Goal: Information Seeking & Learning: Learn about a topic

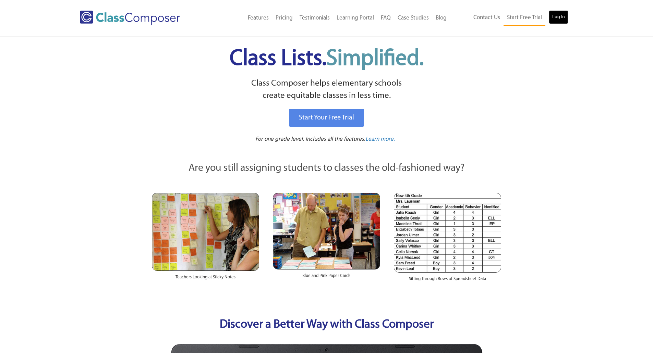
click at [564, 22] on link "Log In" at bounding box center [559, 17] width 20 height 14
click at [559, 11] on link "Log In" at bounding box center [559, 17] width 20 height 14
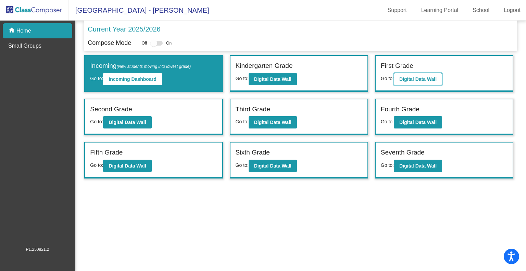
click at [415, 76] on b "Digital Data Wall" at bounding box center [418, 78] width 37 height 5
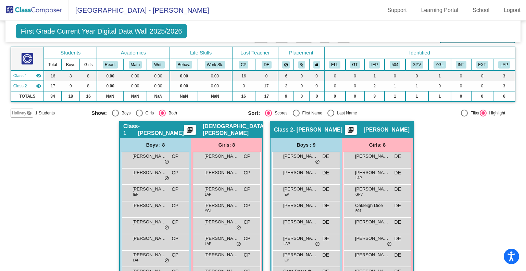
scroll to position [69, 0]
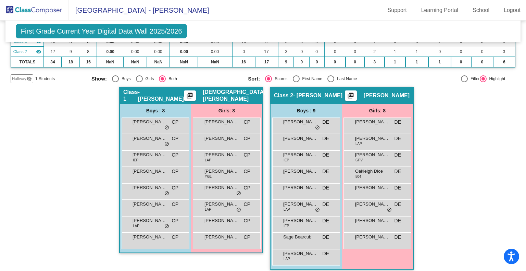
click at [318, 79] on div "First Name" at bounding box center [311, 79] width 23 height 6
click at [296, 82] on input "First Name" at bounding box center [296, 82] width 0 height 0
radio input "true"
click at [332, 79] on div "Select an option" at bounding box center [331, 78] width 7 height 7
click at [331, 82] on input "Last Name" at bounding box center [331, 82] width 0 height 0
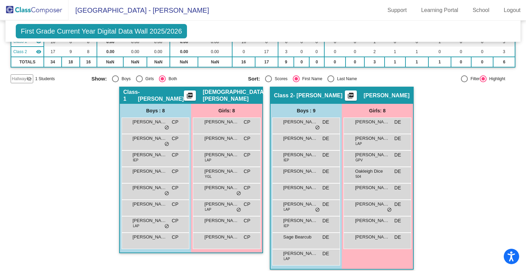
radio input "true"
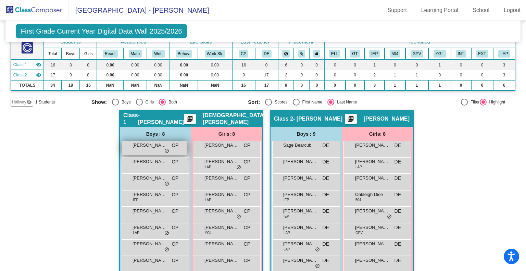
scroll to position [34, 0]
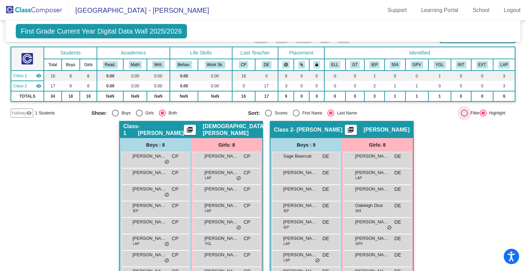
click at [461, 113] on div at bounding box center [464, 113] width 7 height 7
click at [464, 117] on input "Filter" at bounding box center [464, 117] width 0 height 0
radio input "true"
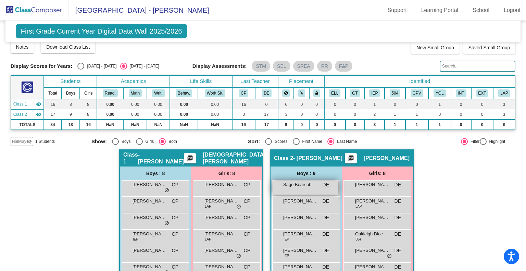
scroll to position [0, 0]
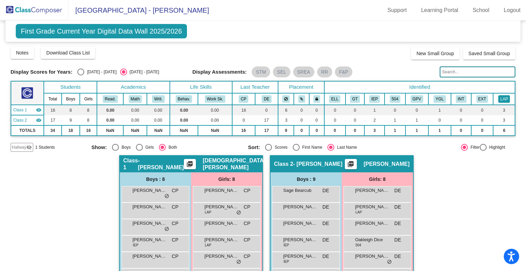
click at [504, 101] on button "LAP" at bounding box center [505, 99] width 12 height 8
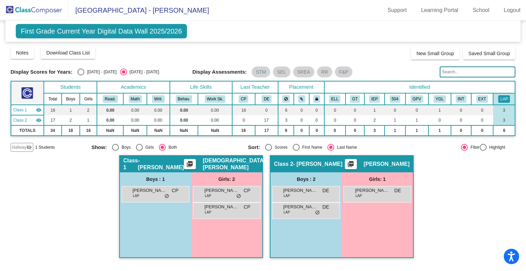
click at [88, 7] on span "[GEOGRAPHIC_DATA] - [PERSON_NAME]" at bounding box center [139, 10] width 141 height 11
click at [48, 0] on img at bounding box center [34, 10] width 69 height 20
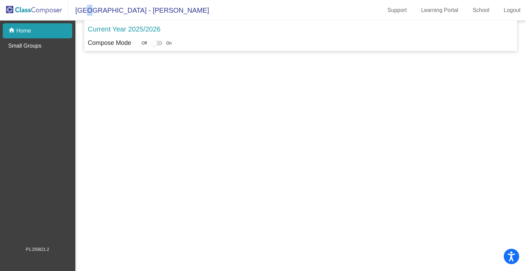
click at [42, 10] on img at bounding box center [34, 10] width 69 height 20
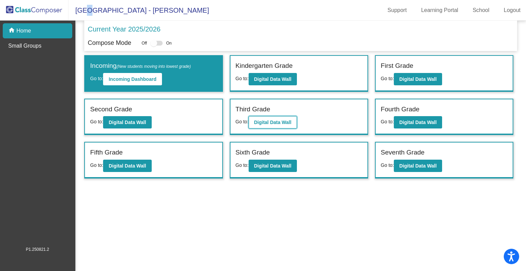
click at [259, 121] on b "Digital Data Wall" at bounding box center [272, 122] width 37 height 5
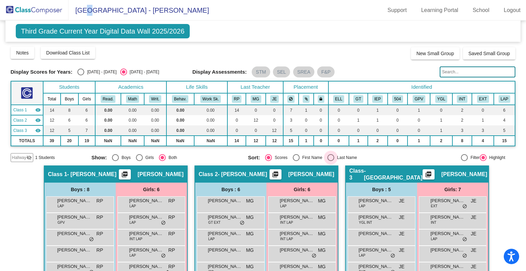
click at [331, 157] on div "Select an option" at bounding box center [331, 157] width 7 height 7
click at [331, 161] on input "Last Name" at bounding box center [331, 161] width 0 height 0
radio input "true"
click at [462, 155] on div at bounding box center [464, 157] width 7 height 7
click at [464, 161] on input "Filter" at bounding box center [464, 161] width 0 height 0
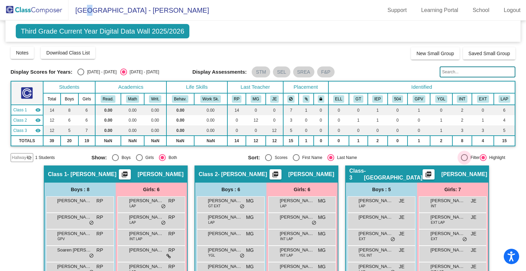
radio input "true"
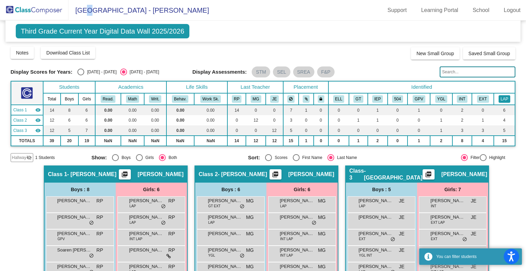
click at [502, 99] on button "LAP" at bounding box center [505, 99] width 12 height 8
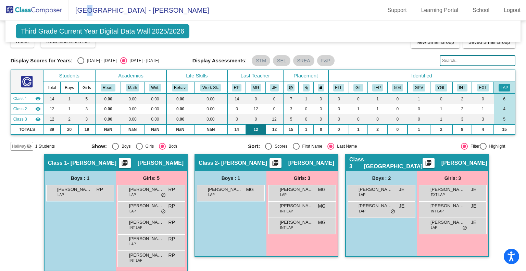
scroll to position [17, 0]
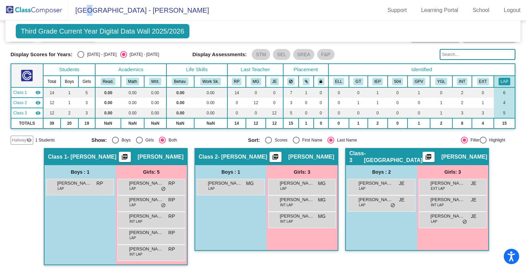
click at [44, 8] on img at bounding box center [34, 10] width 69 height 20
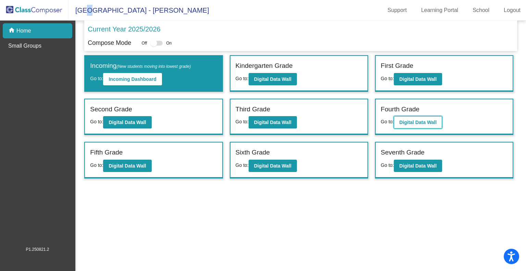
click at [413, 118] on button "Digital Data Wall" at bounding box center [418, 122] width 48 height 12
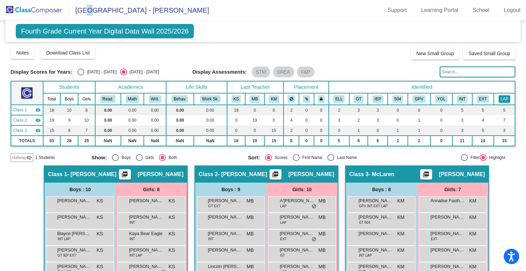
click at [502, 100] on button "LAP" at bounding box center [505, 99] width 12 height 8
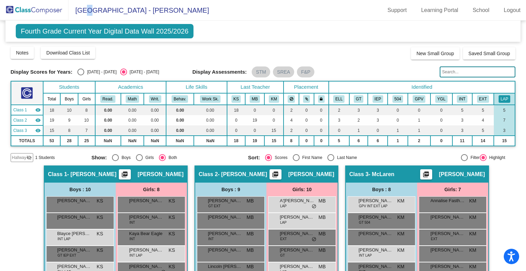
click at [463, 162] on div "Fourth Grade Current Year Digital Data Wall 2025/2026 Add, Move, or Retain Stud…" at bounding box center [263, 196] width 505 height 351
click at [468, 155] on div "Filter" at bounding box center [474, 158] width 12 height 6
click at [465, 161] on input "Filter" at bounding box center [464, 161] width 0 height 0
radio input "true"
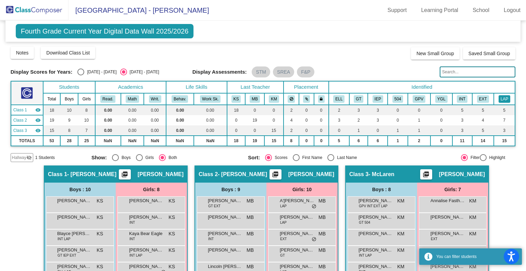
click at [499, 100] on button "LAP" at bounding box center [505, 99] width 12 height 8
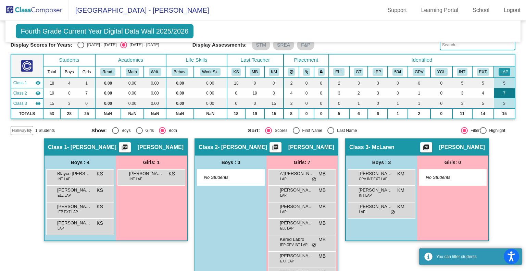
scroll to position [50, 0]
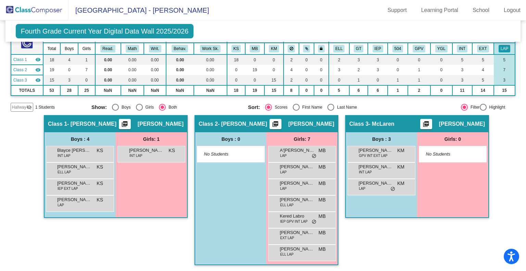
click at [331, 109] on div "Select an option" at bounding box center [331, 107] width 7 height 7
click at [331, 111] on input "Last Name" at bounding box center [331, 111] width 0 height 0
radio input "true"
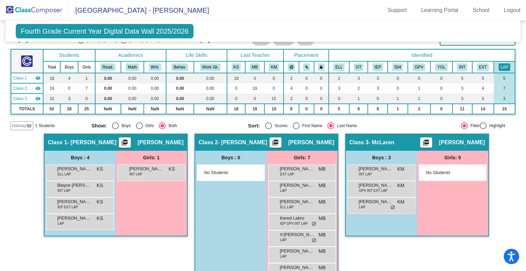
scroll to position [16, 0]
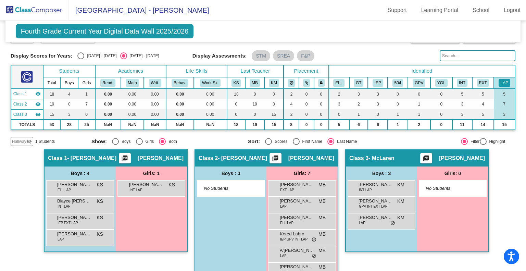
click at [54, 7] on img at bounding box center [34, 10] width 69 height 20
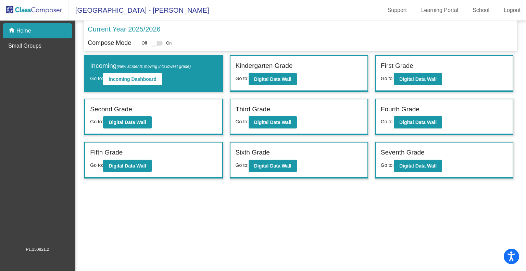
click at [214, 163] on div "Fifth Grade Go to: Digital Data Wall" at bounding box center [153, 160] width 137 height 35
click at [135, 173] on div "Fifth Grade Go to: Digital Data Wall" at bounding box center [153, 160] width 137 height 35
click at [137, 161] on button "Digital Data Wall" at bounding box center [127, 166] width 48 height 12
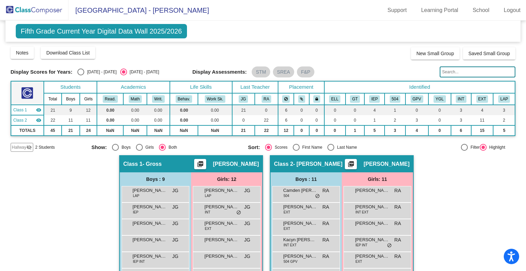
click at [468, 147] on div "Filter" at bounding box center [474, 147] width 12 height 6
click at [465, 151] on input "Filter" at bounding box center [464, 151] width 0 height 0
radio input "true"
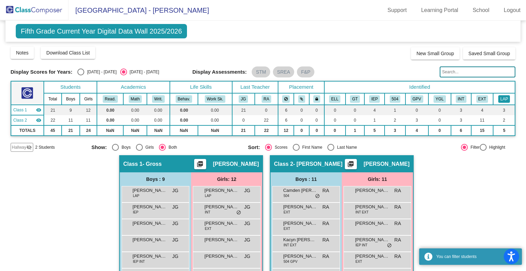
click at [502, 98] on button "LAP" at bounding box center [505, 99] width 12 height 8
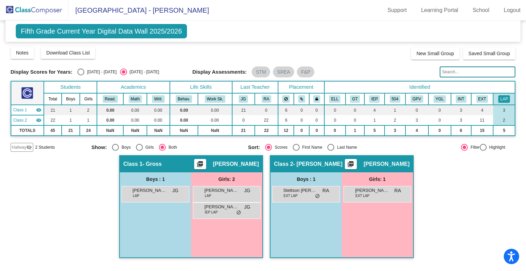
click at [335, 149] on div "Last Name" at bounding box center [345, 147] width 23 height 6
click at [331, 151] on input "Last Name" at bounding box center [331, 151] width 0 height 0
radio input "true"
drag, startPoint x: 81, startPoint y: 32, endPoint x: 63, endPoint y: 38, distance: 19.2
click at [81, 32] on span "Fifth Grade Current Year Digital Data Wall 2025/2026" at bounding box center [102, 31] width 172 height 14
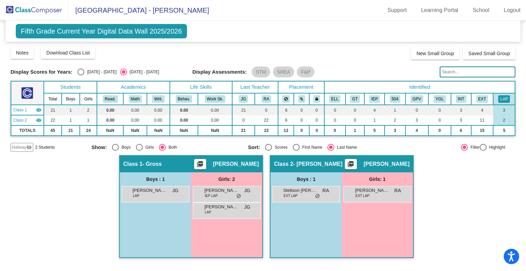
click at [24, 9] on img at bounding box center [34, 10] width 69 height 20
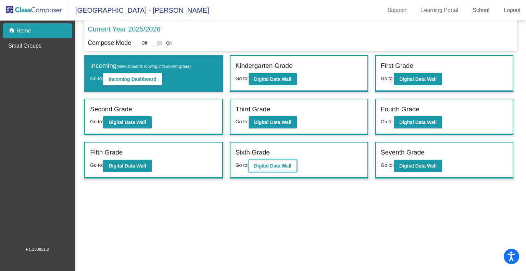
click at [282, 163] on b "Digital Data Wall" at bounding box center [272, 165] width 37 height 5
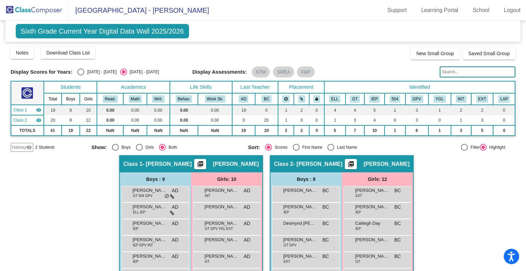
click at [468, 147] on div "Filter" at bounding box center [474, 147] width 12 height 6
click at [465, 151] on input "Filter" at bounding box center [464, 151] width 0 height 0
radio input "true"
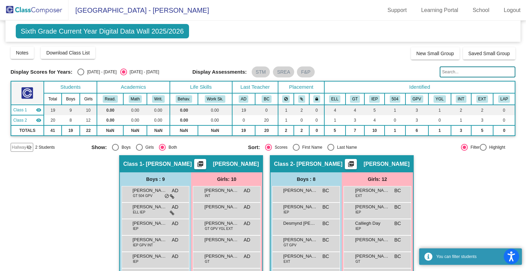
click at [511, 98] on th "LAP" at bounding box center [504, 99] width 22 height 12
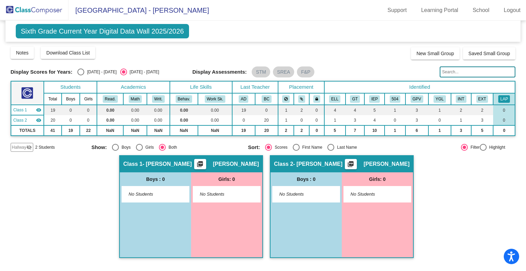
click at [483, 181] on div "Hallway - Hallway Class picture_as_pdf Add Student First Name Last Name Student…" at bounding box center [263, 210] width 505 height 110
